Goal: Transaction & Acquisition: Book appointment/travel/reservation

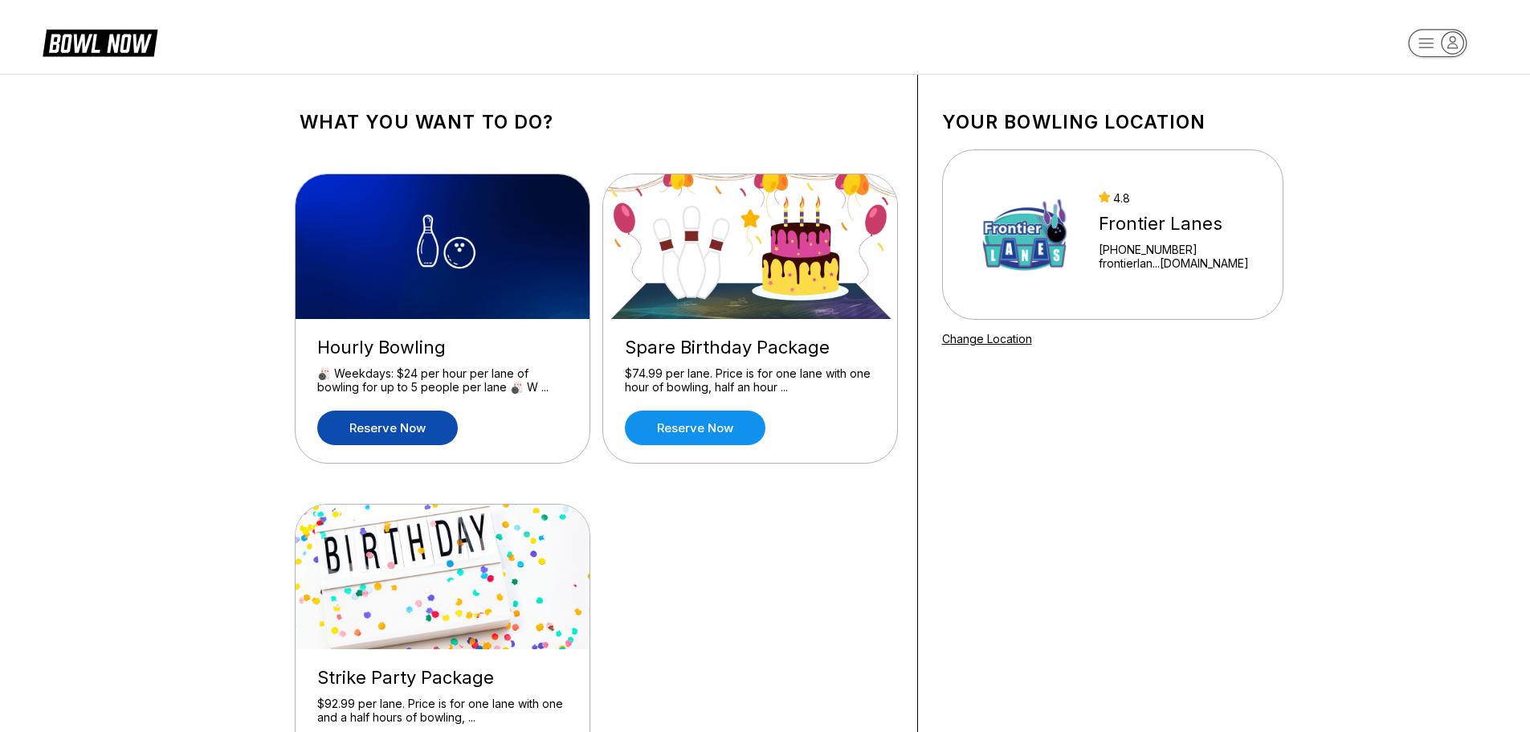
click at [377, 425] on link "Reserve now" at bounding box center [387, 427] width 141 height 35
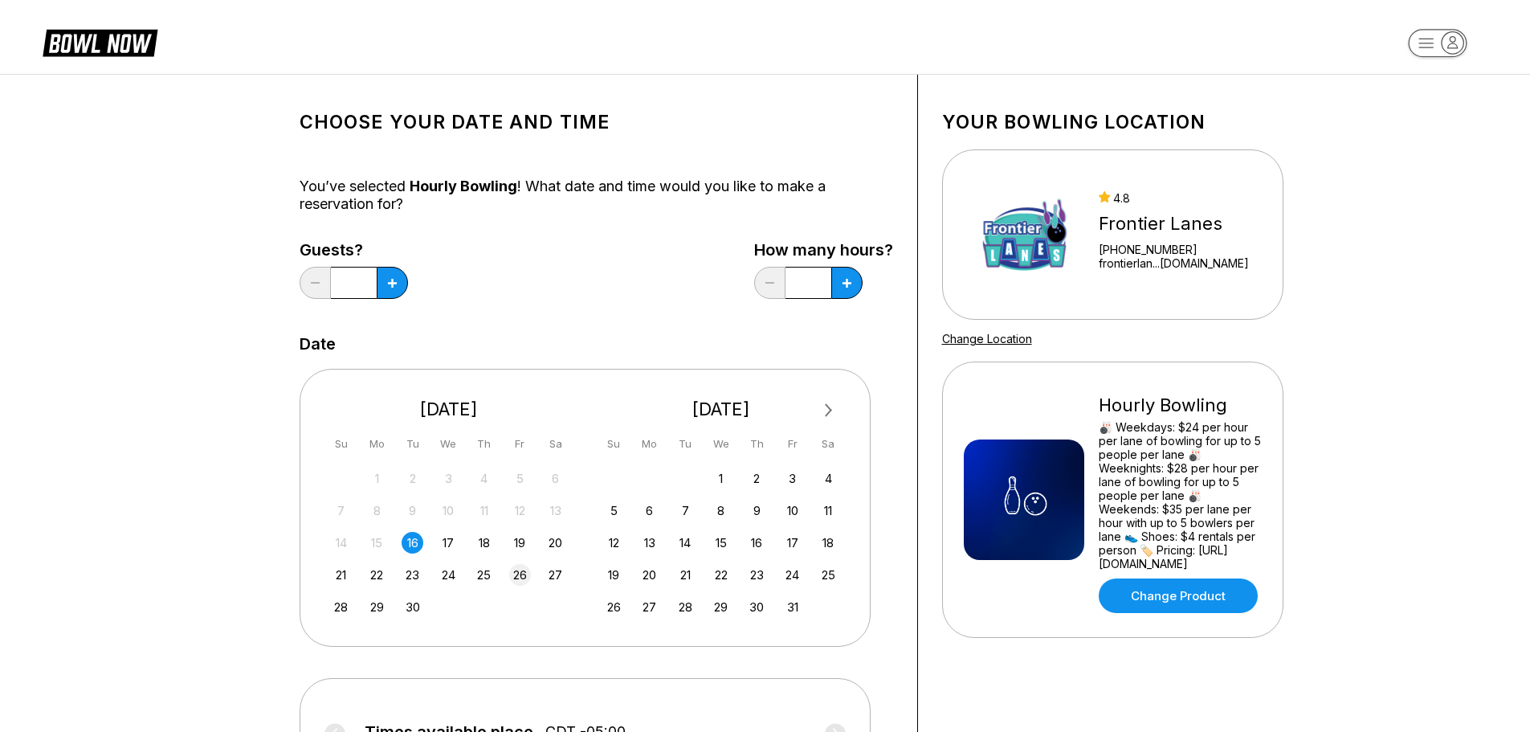
click at [517, 575] on div "26" at bounding box center [520, 575] width 22 height 22
click at [393, 282] on icon at bounding box center [392, 283] width 9 height 9
type input "*"
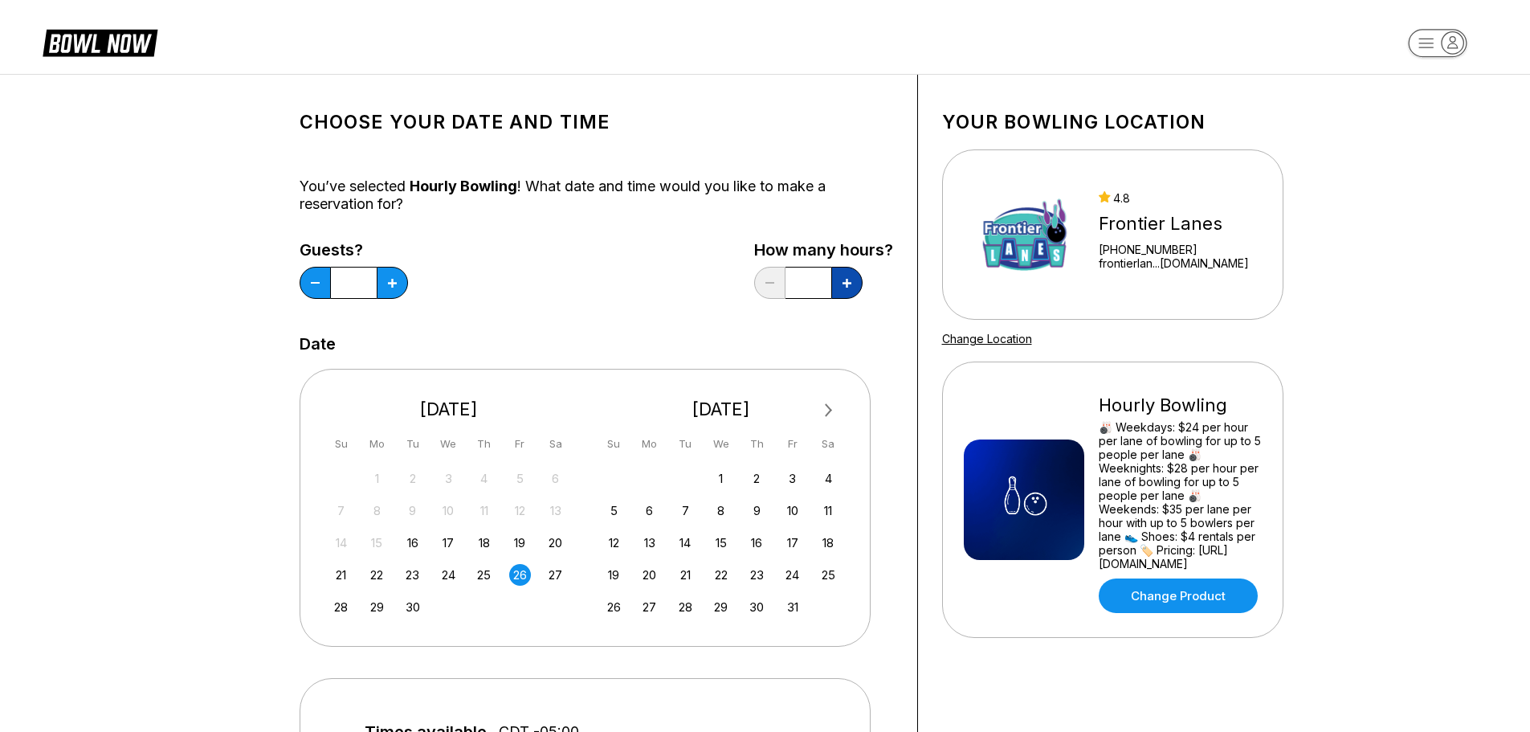
click at [852, 290] on button at bounding box center [846, 283] width 31 height 32
type input "***"
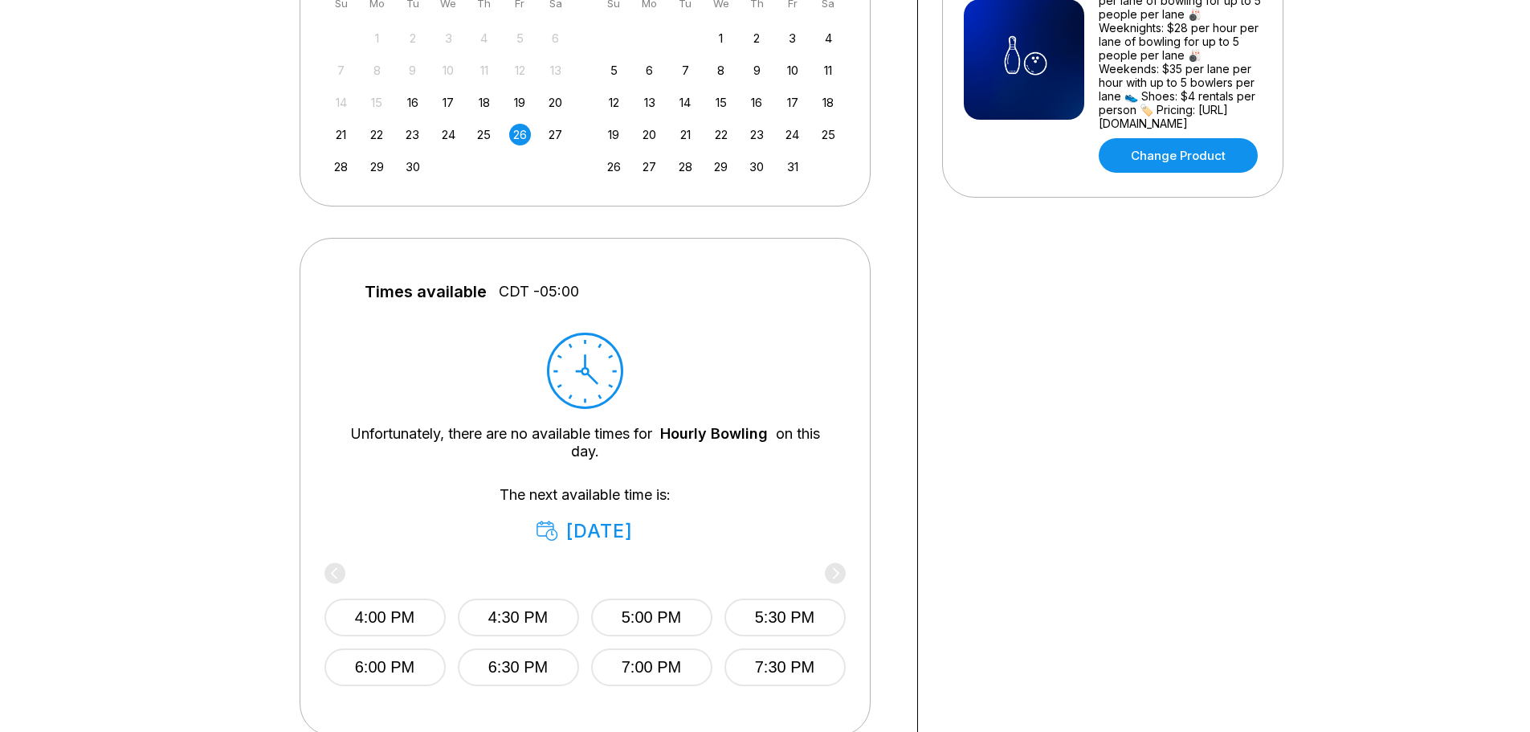
scroll to position [562, 0]
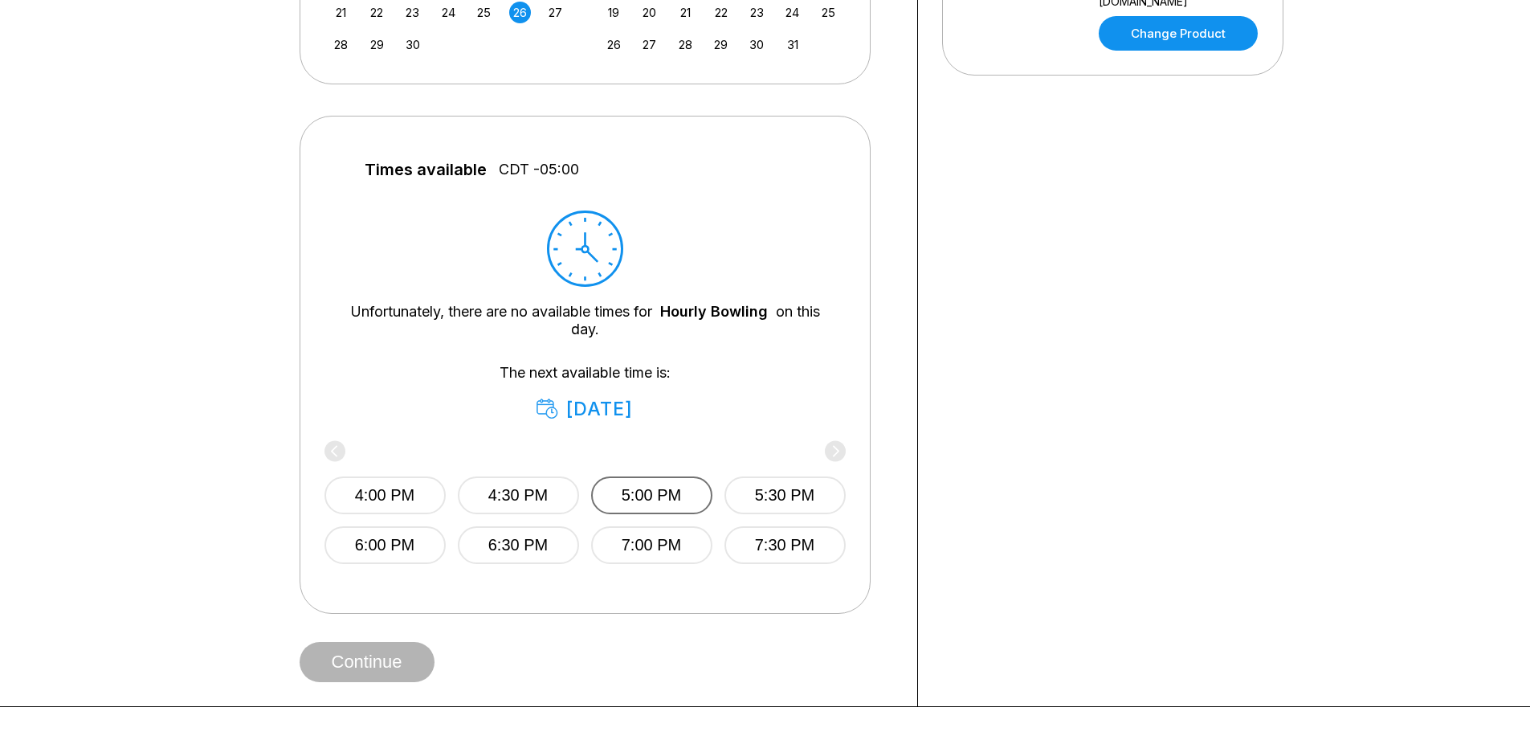
click at [667, 500] on button "5:00 PM" at bounding box center [651, 495] width 121 height 38
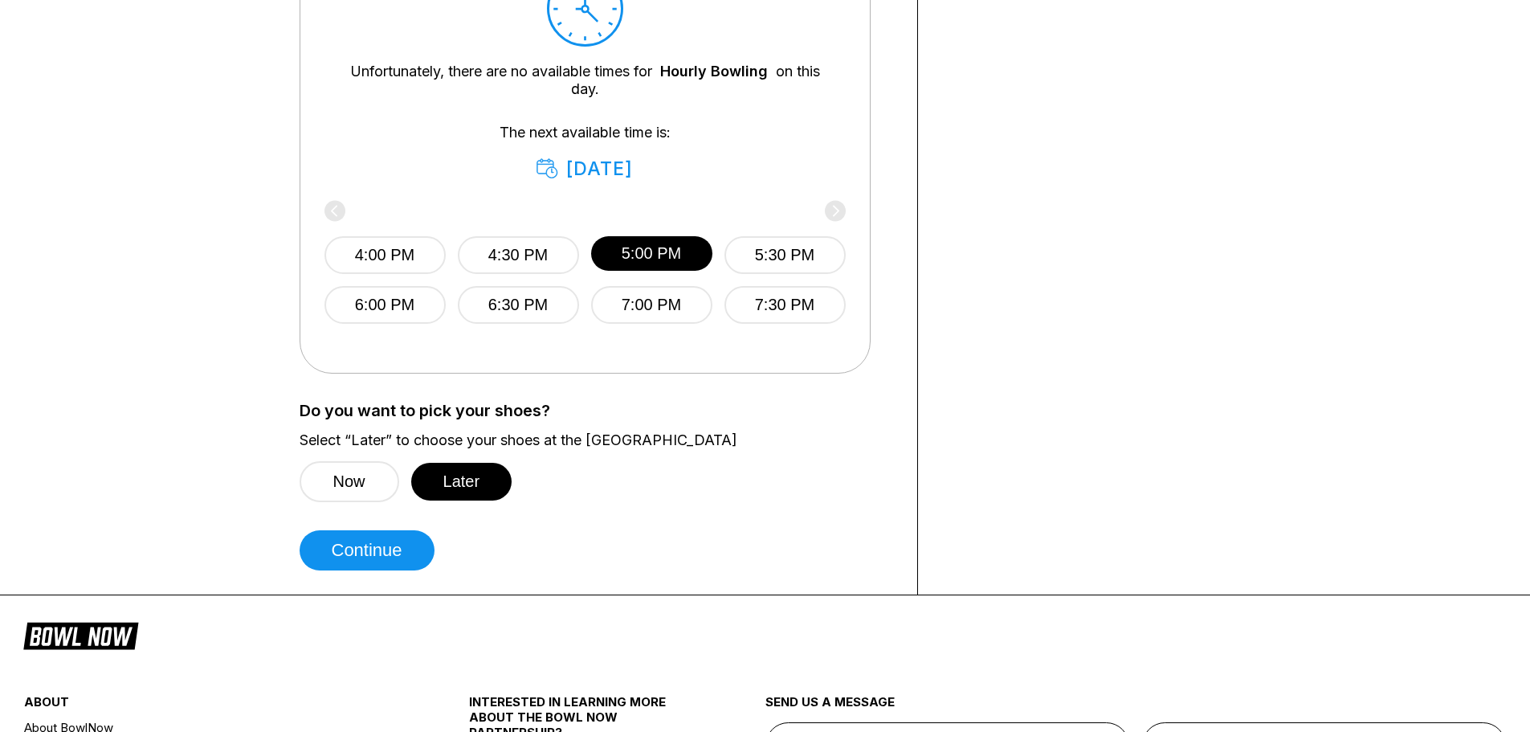
scroll to position [803, 0]
click at [464, 476] on button "Later" at bounding box center [461, 481] width 101 height 38
click at [375, 552] on button "Continue" at bounding box center [367, 549] width 135 height 40
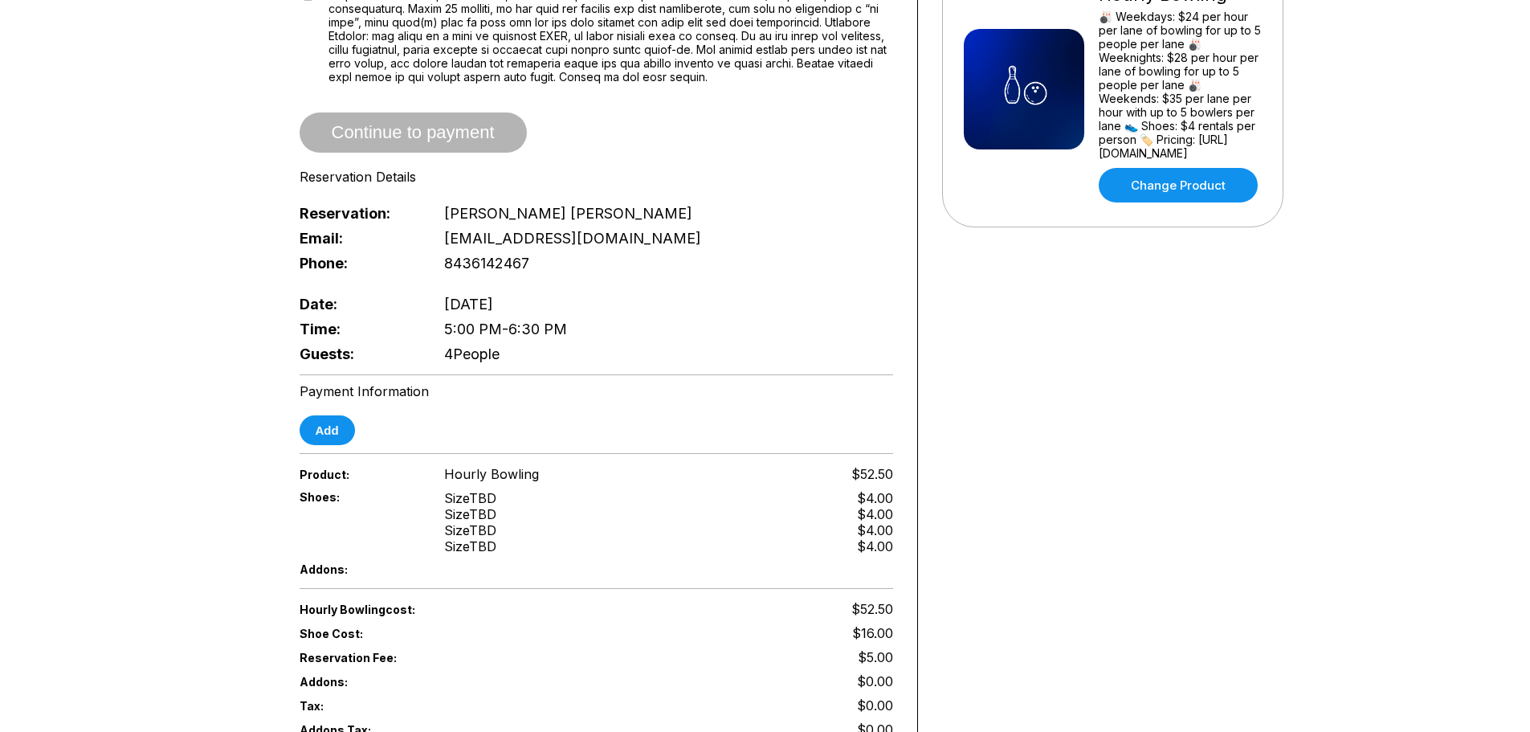
scroll to position [402, 0]
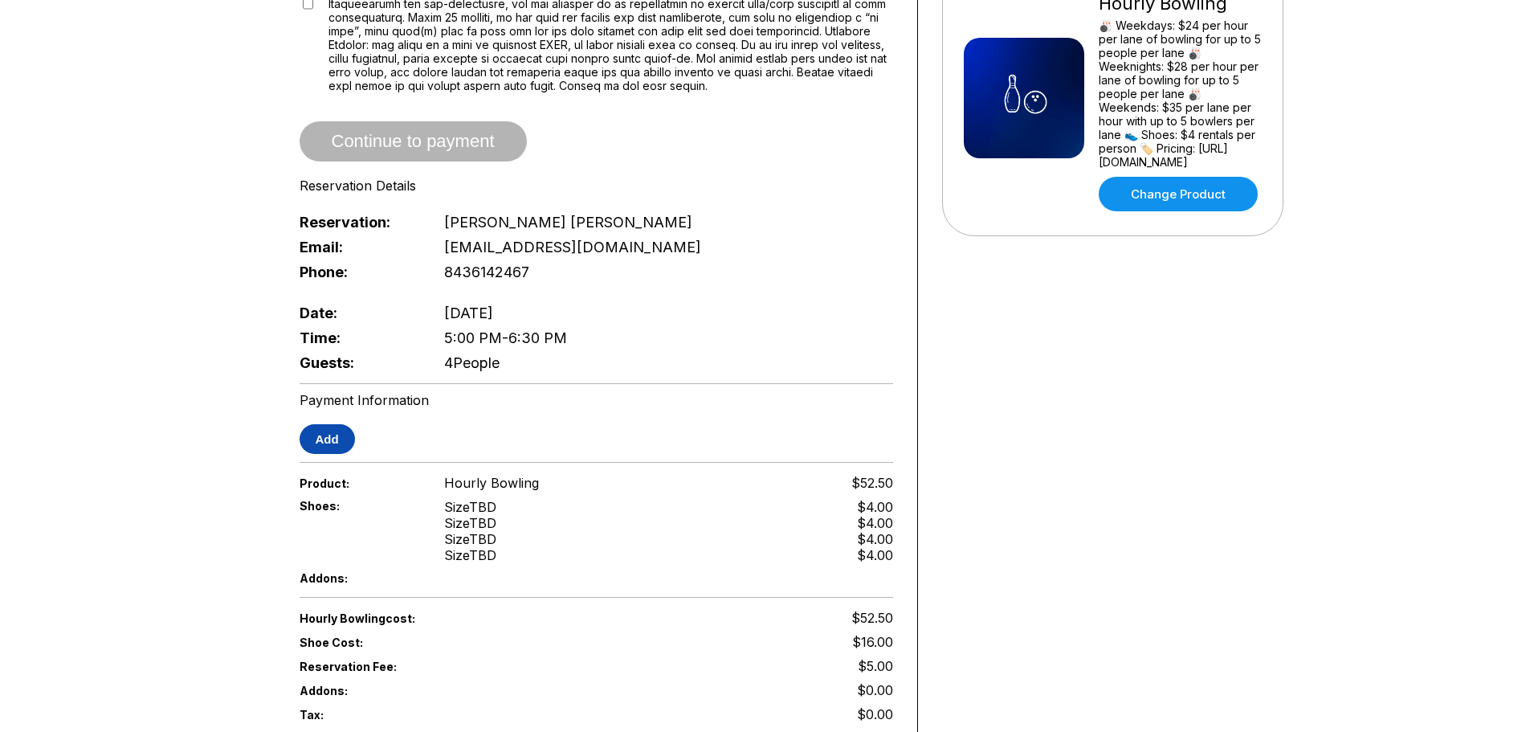
click at [326, 426] on button "Add" at bounding box center [327, 439] width 55 height 30
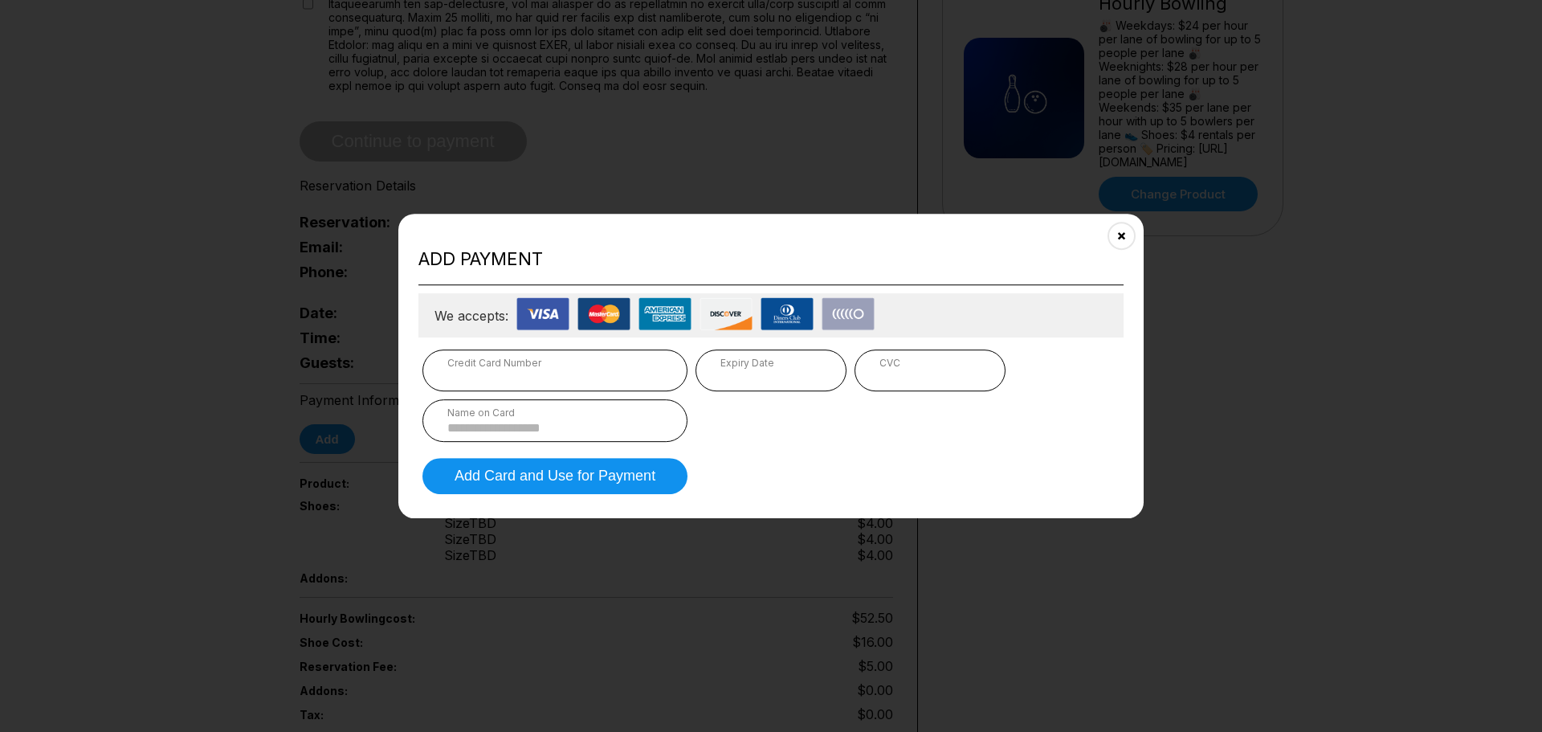
click at [728, 369] on iframe at bounding box center [770, 376] width 101 height 15
click at [515, 432] on input at bounding box center [554, 428] width 215 height 14
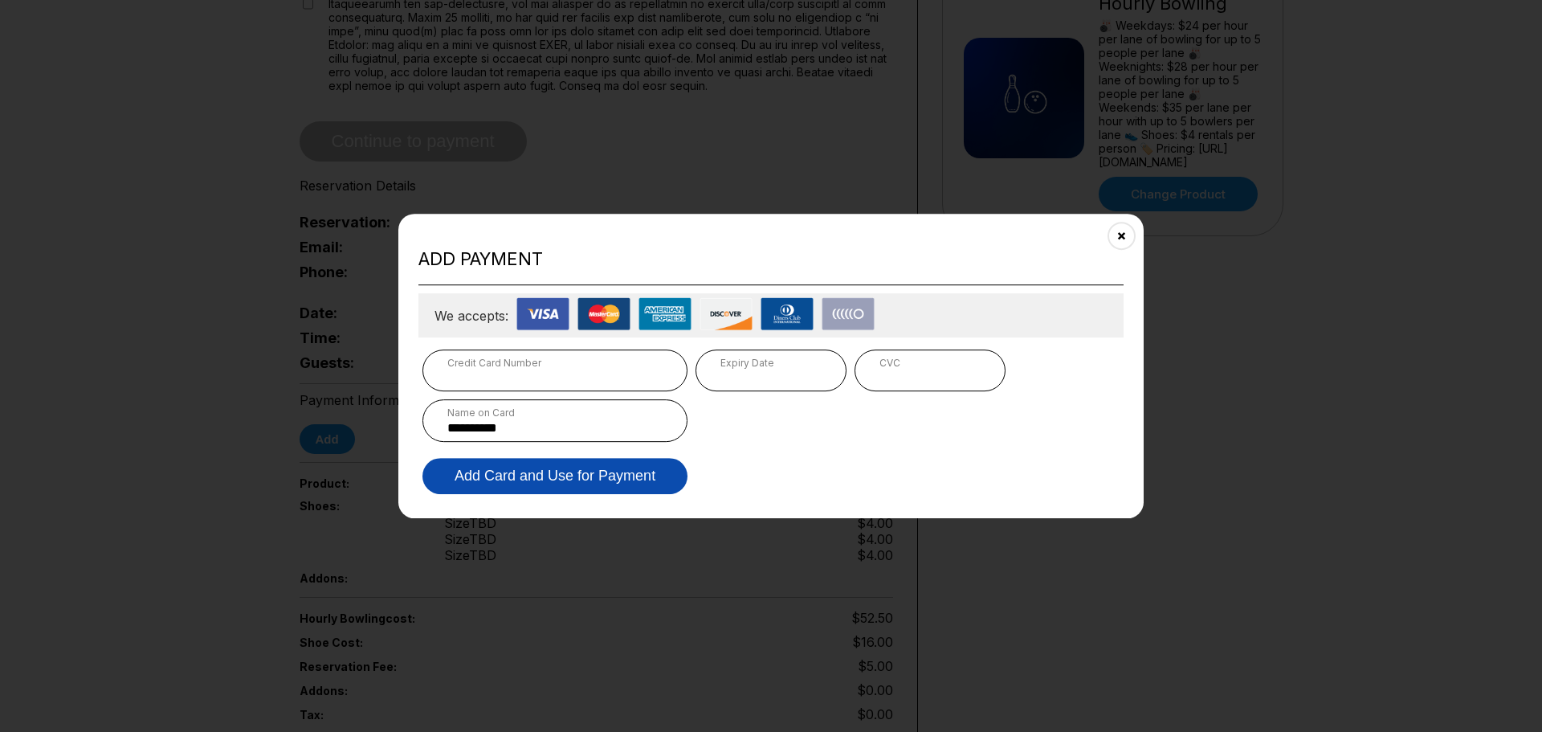
type input "**********"
click at [546, 476] on button "Add Card and Use for Payment" at bounding box center [554, 476] width 265 height 36
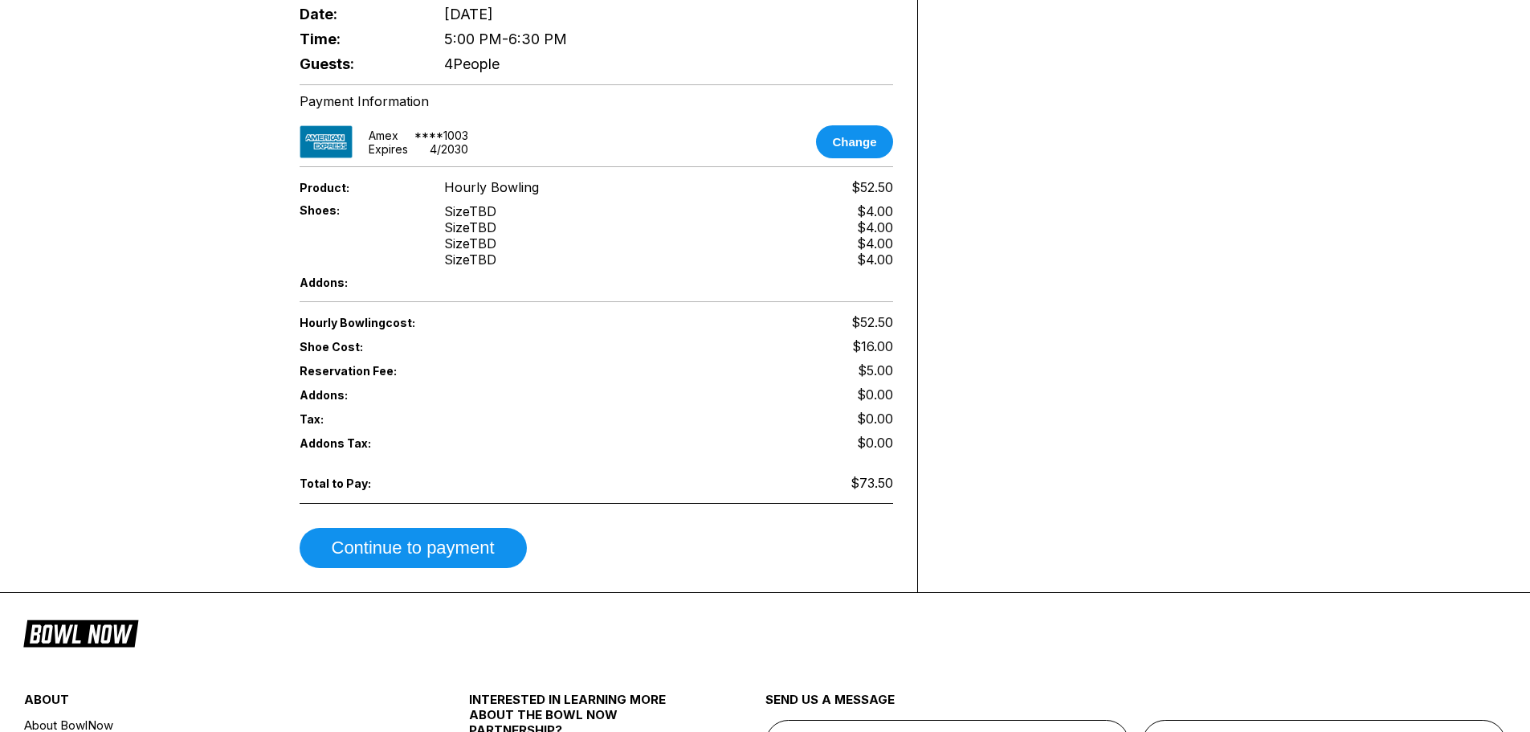
scroll to position [713, 0]
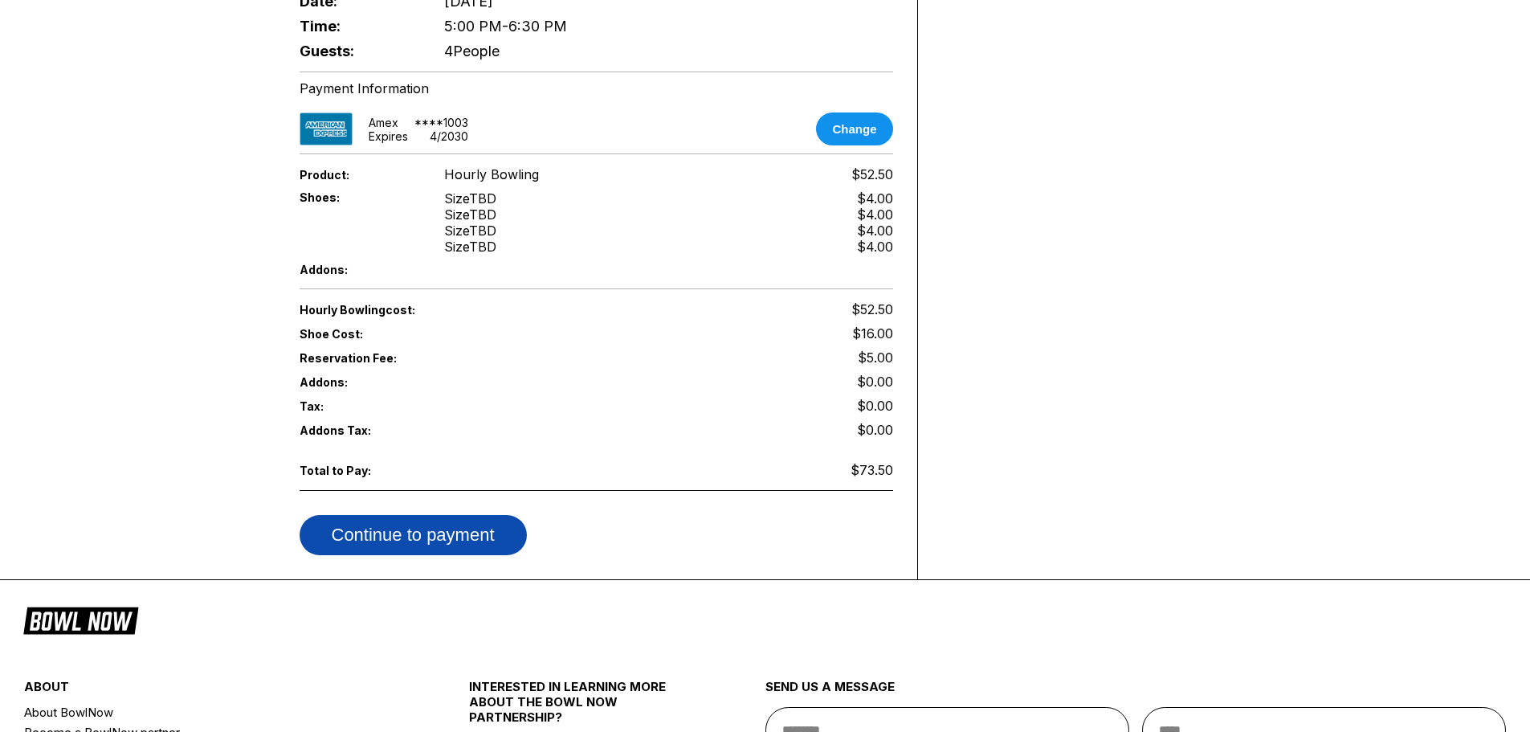
click at [430, 516] on button "Continue to payment" at bounding box center [413, 535] width 227 height 40
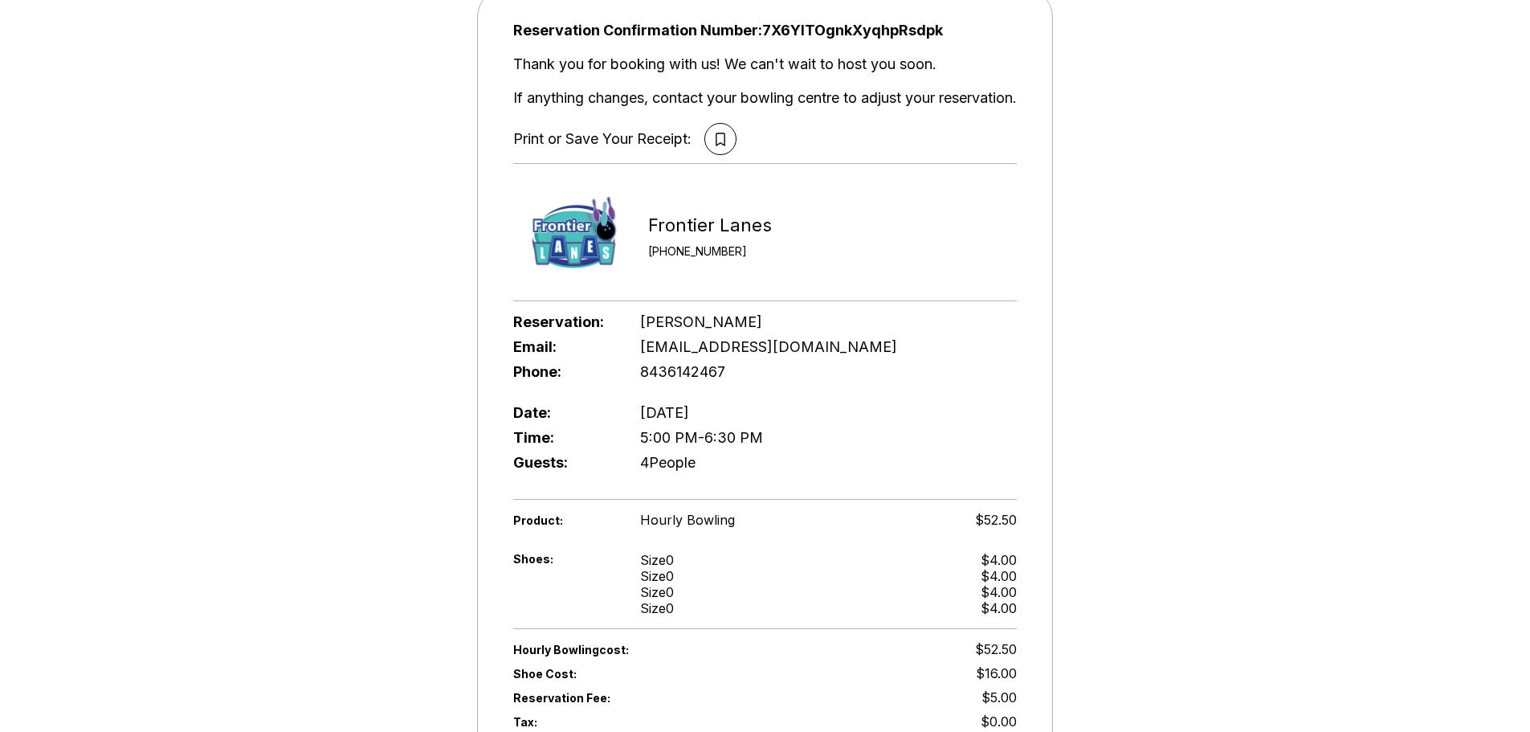
scroll to position [80, 0]
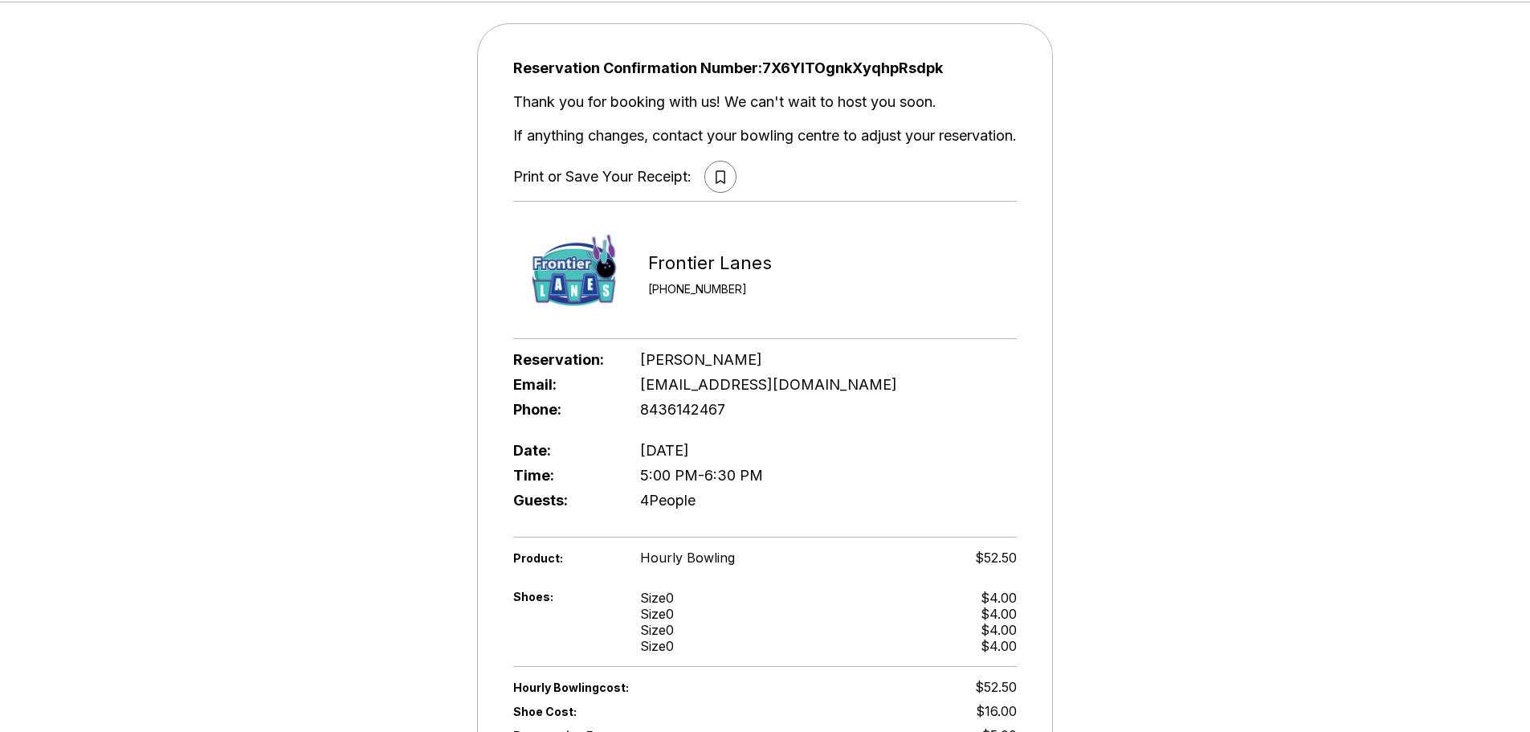
click at [716, 177] on icon at bounding box center [720, 177] width 10 height 14
